Goal: Task Accomplishment & Management: Complete application form

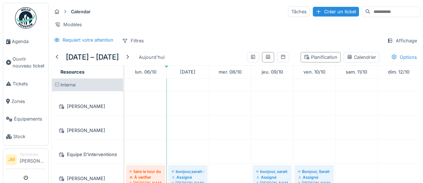
scroll to position [214, 0]
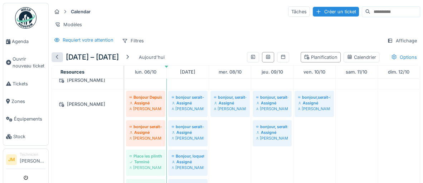
click at [58, 59] on div at bounding box center [57, 57] width 6 height 7
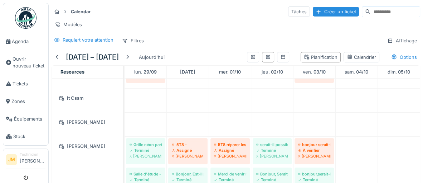
scroll to position [143, 0]
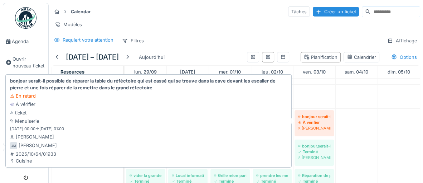
click at [313, 119] on div "À vérifier" at bounding box center [314, 122] width 32 height 6
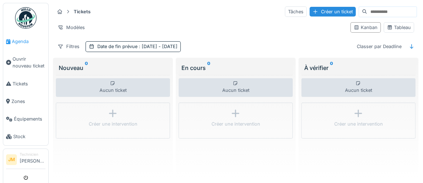
click at [18, 42] on span "Agenda" at bounding box center [29, 41] width 34 height 7
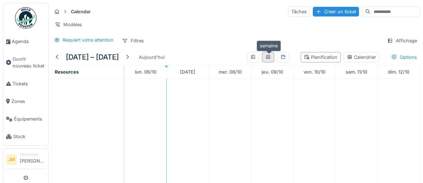
click at [268, 57] on icon at bounding box center [268, 56] width 6 height 5
click at [285, 57] on icon at bounding box center [283, 56] width 6 height 5
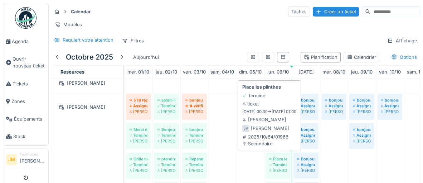
scroll to position [218, 0]
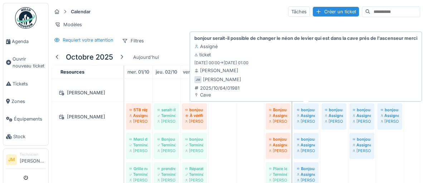
click at [307, 114] on div "Assigné" at bounding box center [306, 115] width 18 height 6
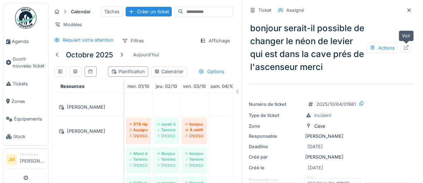
click at [407, 48] on icon at bounding box center [406, 47] width 5 height 5
click at [408, 10] on icon at bounding box center [409, 10] width 4 height 4
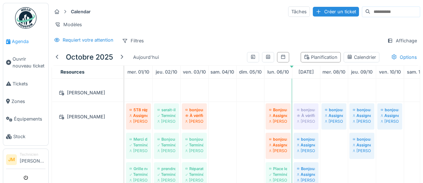
click at [22, 42] on span "Agenda" at bounding box center [29, 41] width 34 height 7
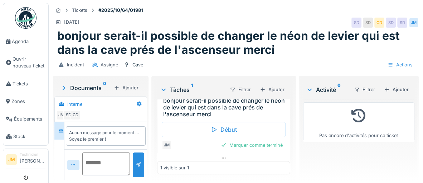
scroll to position [27, 0]
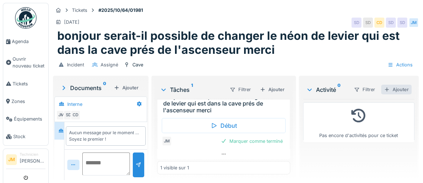
click at [398, 90] on div "Ajouter" at bounding box center [396, 89] width 30 height 10
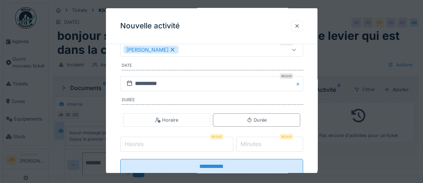
scroll to position [131, 0]
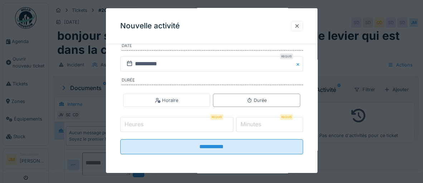
click at [169, 127] on input "Heures" at bounding box center [176, 124] width 113 height 15
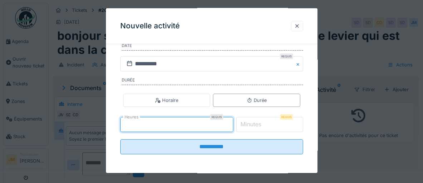
type input "*"
click at [263, 123] on label "Minutes" at bounding box center [251, 124] width 24 height 9
click at [265, 123] on input "*" at bounding box center [269, 124] width 67 height 15
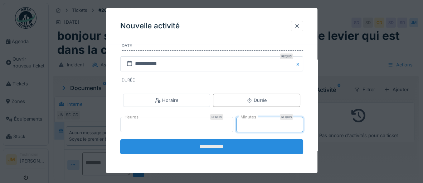
type input "**"
click at [219, 145] on input "**********" at bounding box center [211, 146] width 183 height 15
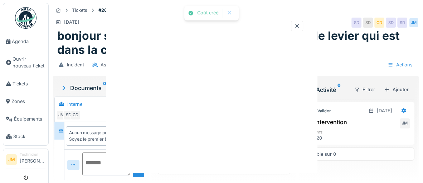
scroll to position [0, 0]
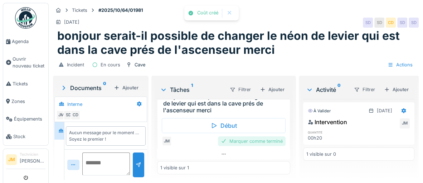
click at [242, 142] on div "Marquer comme terminé" at bounding box center [252, 141] width 68 height 10
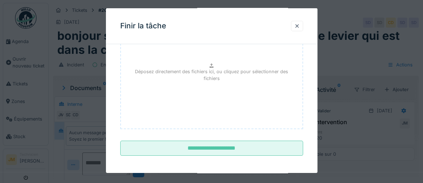
scroll to position [97, 0]
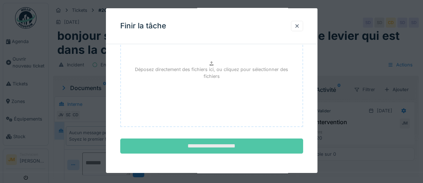
click at [236, 145] on input "**********" at bounding box center [211, 145] width 183 height 15
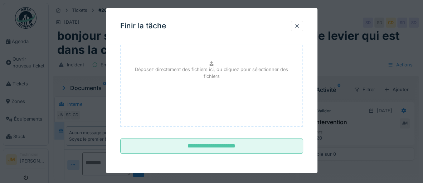
scroll to position [0, 0]
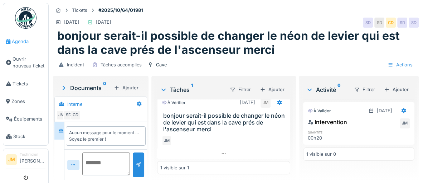
click at [14, 41] on span "Agenda" at bounding box center [29, 41] width 34 height 7
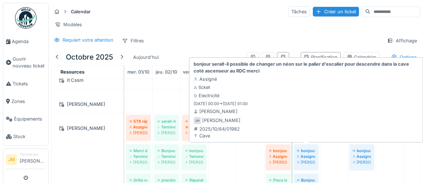
click at [306, 154] on div "Assigné" at bounding box center [306, 156] width 18 height 6
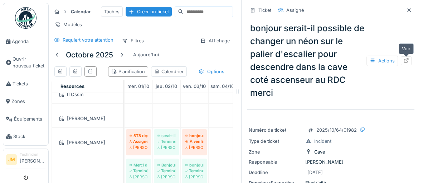
click at [408, 62] on icon at bounding box center [406, 60] width 6 height 5
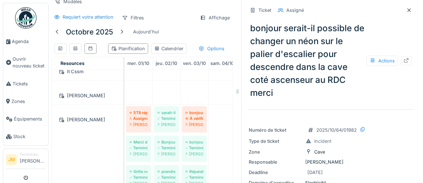
scroll to position [24, 0]
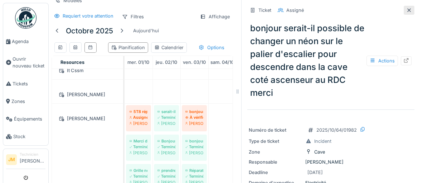
click at [410, 13] on div at bounding box center [409, 10] width 6 height 7
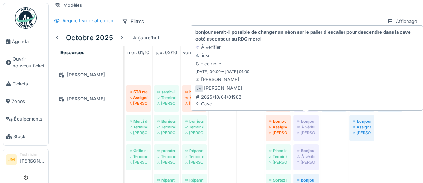
scroll to position [207, 0]
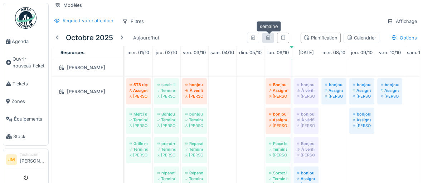
click at [269, 37] on icon at bounding box center [268, 37] width 6 height 5
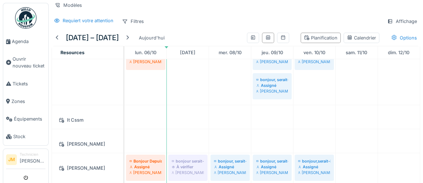
scroll to position [137, 0]
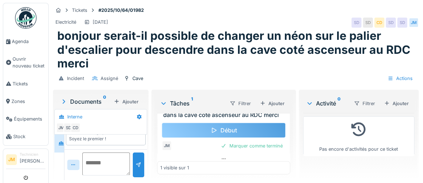
scroll to position [41, 0]
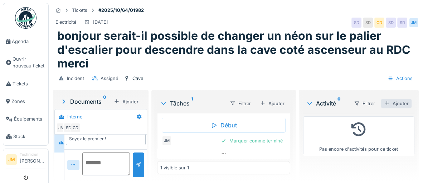
click at [396, 104] on div "Ajouter" at bounding box center [396, 103] width 30 height 10
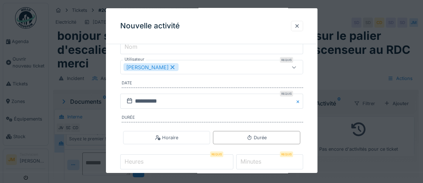
scroll to position [120, 0]
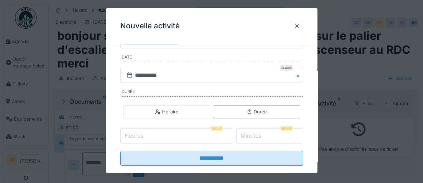
click at [161, 134] on input "Heures" at bounding box center [176, 135] width 113 height 15
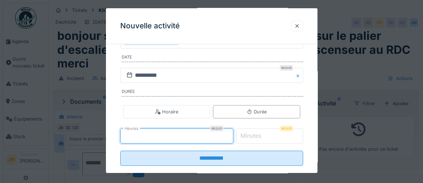
type input "*"
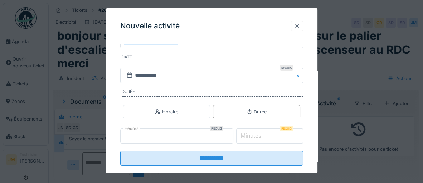
click at [263, 135] on label "Minutes" at bounding box center [251, 135] width 24 height 9
click at [264, 135] on input "*" at bounding box center [269, 135] width 67 height 15
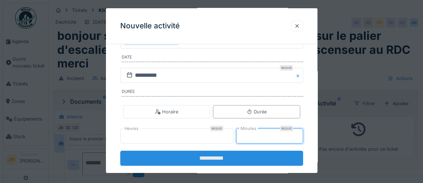
type input "**"
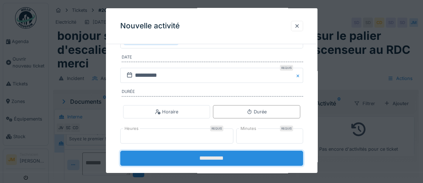
click at [226, 158] on input "**********" at bounding box center [211, 157] width 183 height 15
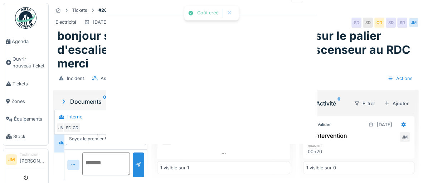
scroll to position [0, 0]
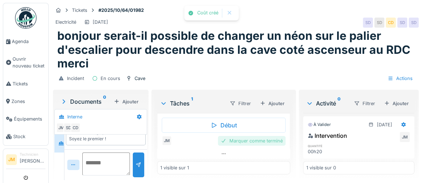
click at [244, 141] on div "Marquer comme terminé" at bounding box center [252, 141] width 68 height 10
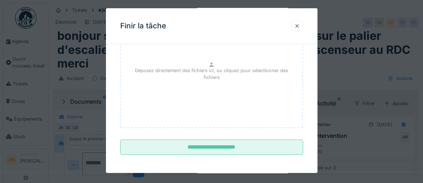
scroll to position [97, 0]
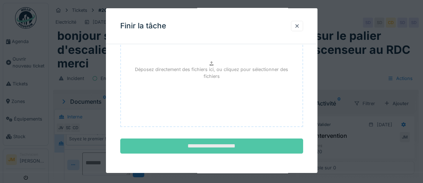
click at [226, 148] on input "**********" at bounding box center [211, 145] width 183 height 15
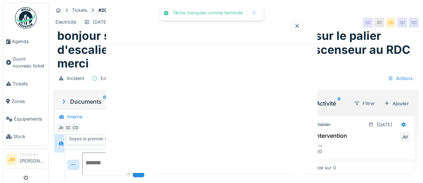
scroll to position [0, 0]
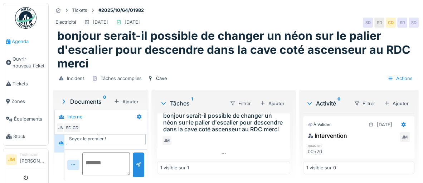
click at [22, 41] on span "Agenda" at bounding box center [29, 41] width 34 height 7
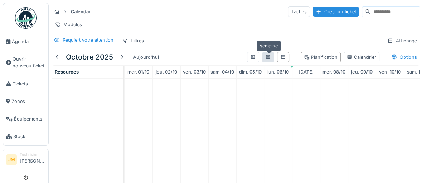
click at [268, 57] on icon at bounding box center [268, 56] width 6 height 5
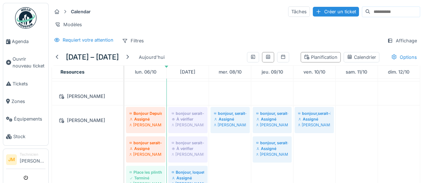
scroll to position [207, 0]
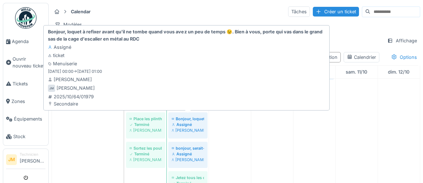
click at [193, 127] on div "[PERSON_NAME]" at bounding box center [188, 130] width 32 height 6
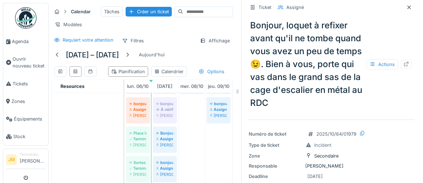
scroll to position [10, 0]
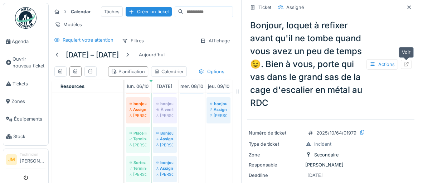
click at [406, 65] on icon at bounding box center [406, 64] width 6 height 5
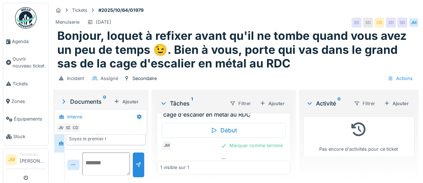
scroll to position [48, 0]
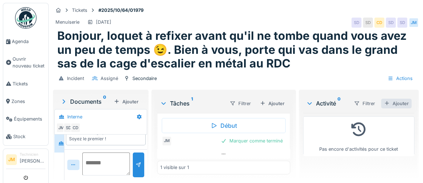
click at [404, 104] on div "Ajouter" at bounding box center [396, 103] width 30 height 10
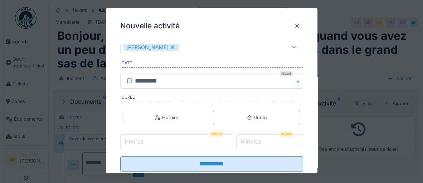
scroll to position [131, 0]
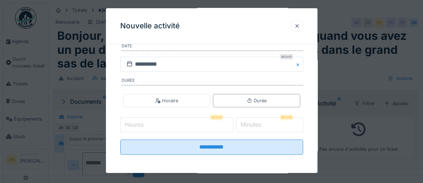
click at [169, 122] on input "Heures" at bounding box center [176, 124] width 113 height 15
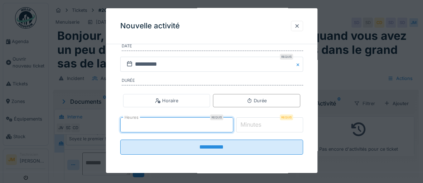
type input "*"
click at [258, 124] on label "Minutes" at bounding box center [251, 124] width 24 height 9
click at [258, 124] on input "*" at bounding box center [269, 124] width 67 height 15
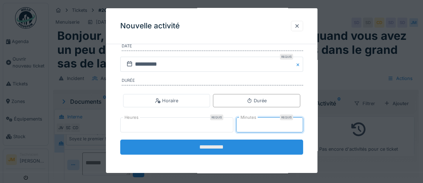
type input "**"
click at [220, 147] on input "**********" at bounding box center [211, 146] width 183 height 15
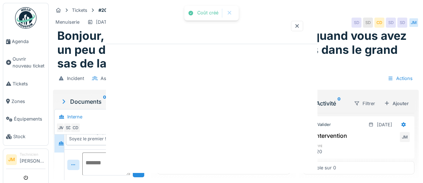
scroll to position [0, 0]
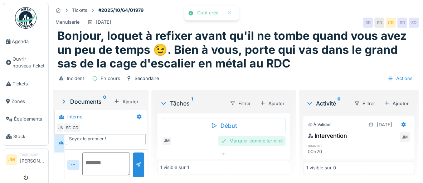
click at [242, 141] on div "Marquer comme terminé" at bounding box center [252, 141] width 68 height 10
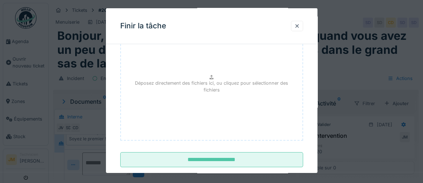
scroll to position [86, 0]
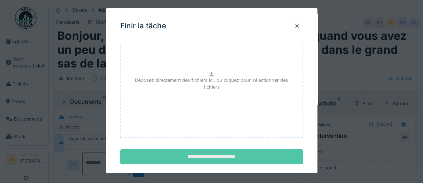
click at [230, 155] on input "**********" at bounding box center [211, 156] width 183 height 15
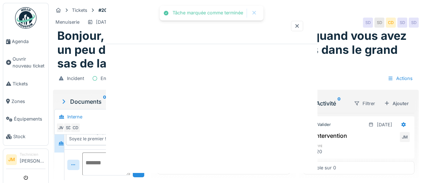
scroll to position [0, 0]
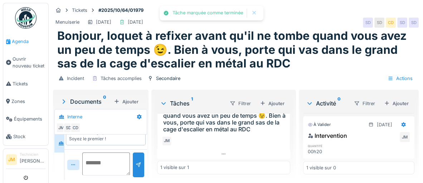
click at [25, 41] on span "Agenda" at bounding box center [29, 41] width 34 height 7
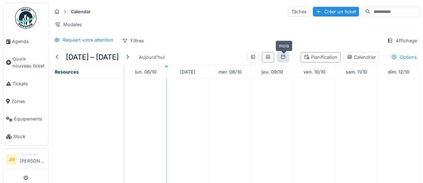
click at [283, 58] on icon at bounding box center [283, 56] width 6 height 5
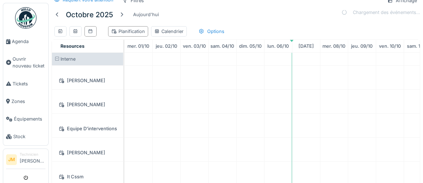
scroll to position [43, 0]
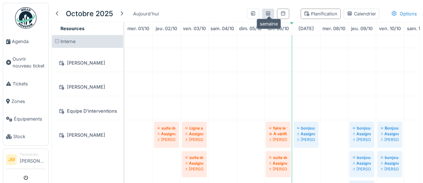
click at [269, 14] on icon at bounding box center [268, 13] width 6 height 5
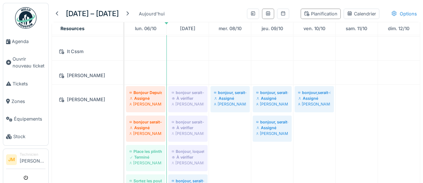
scroll to position [186, 0]
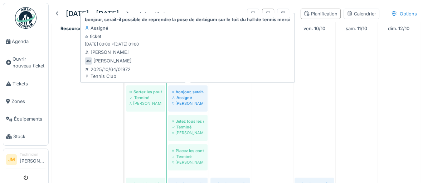
click at [189, 100] on div "[PERSON_NAME]" at bounding box center [188, 103] width 32 height 6
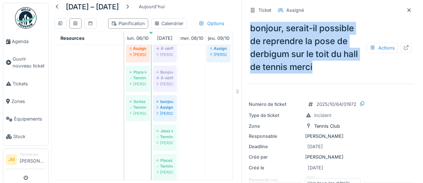
drag, startPoint x: 252, startPoint y: 27, endPoint x: 295, endPoint y: 62, distance: 56.0
click at [325, 75] on div "bonjour, serait-il possible de reprendre la pose de derbigum sur le toit du hal…" at bounding box center [330, 47] width 167 height 57
copy div "bonjour, serait-il possible de reprendre la pose de derbigum sur le toit du hal…"
